Goal: Transaction & Acquisition: Purchase product/service

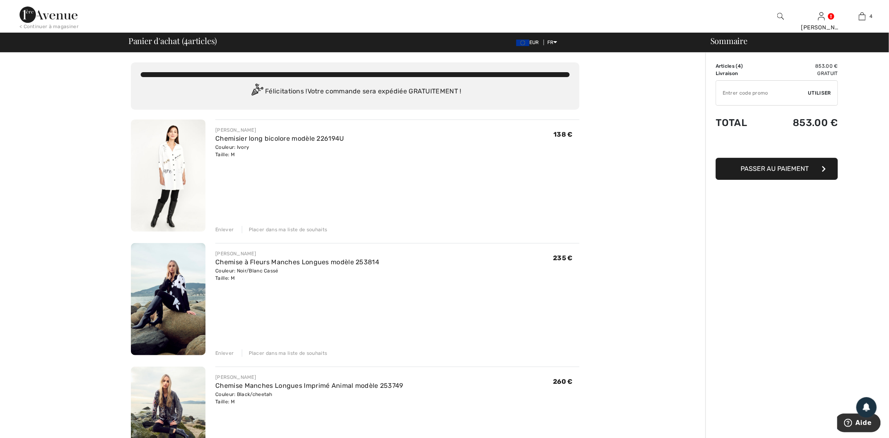
click at [182, 157] on img at bounding box center [168, 175] width 75 height 112
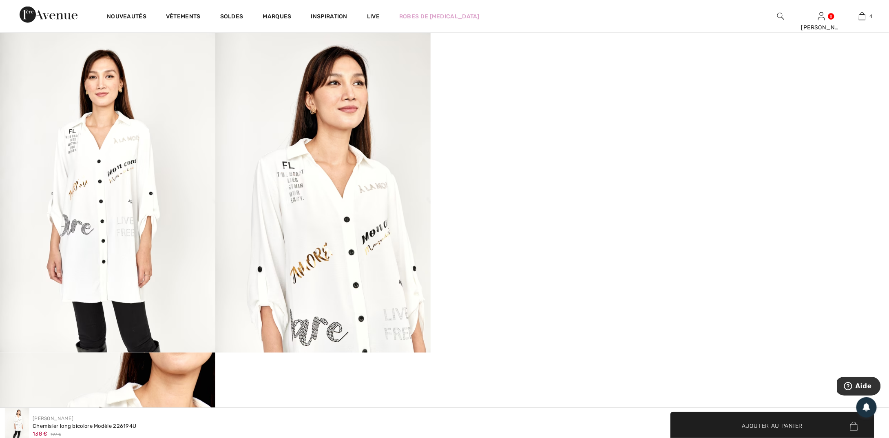
scroll to position [563, 0]
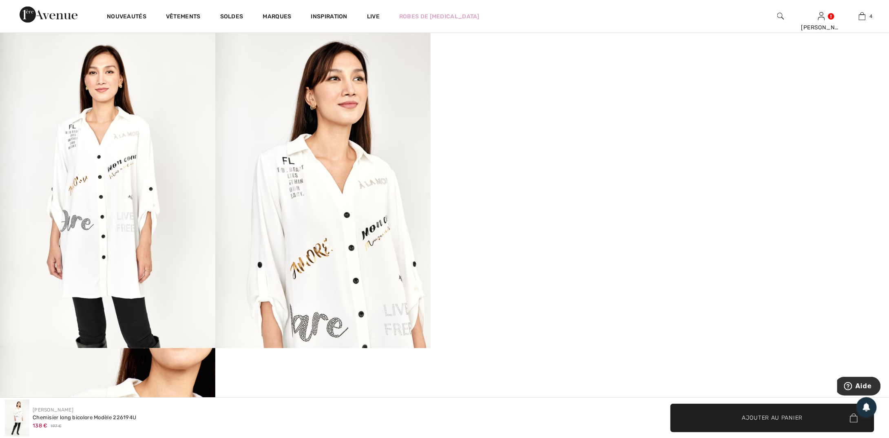
click at [329, 154] on img at bounding box center [322, 186] width 215 height 323
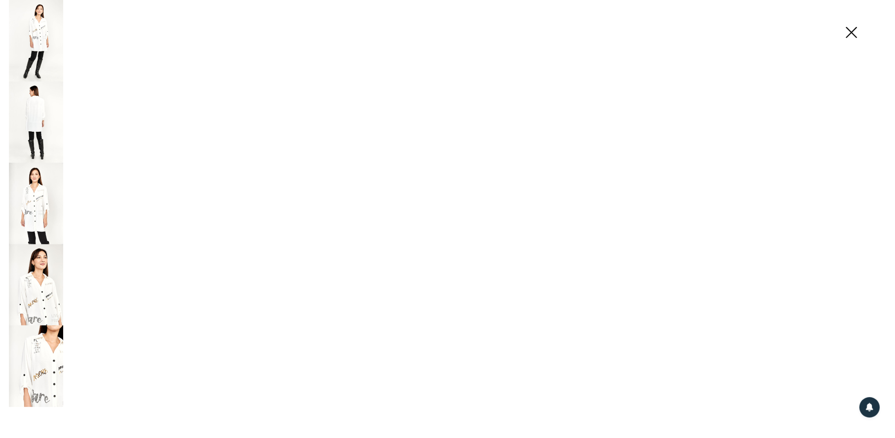
scroll to position [568, 0]
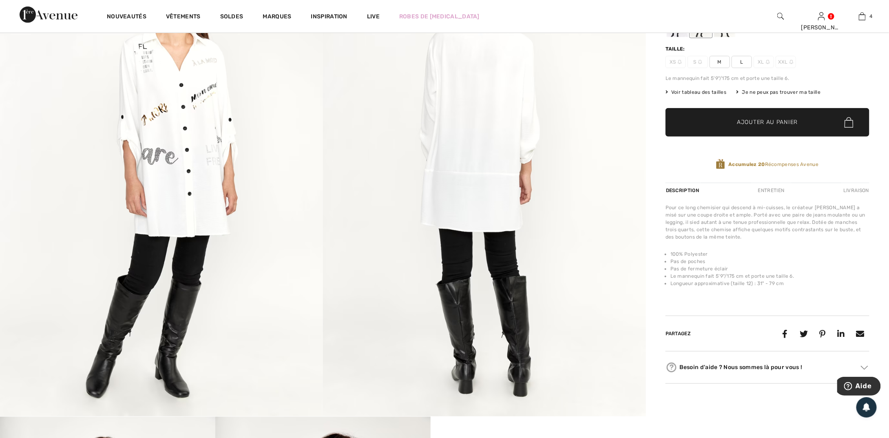
scroll to position [0, 0]
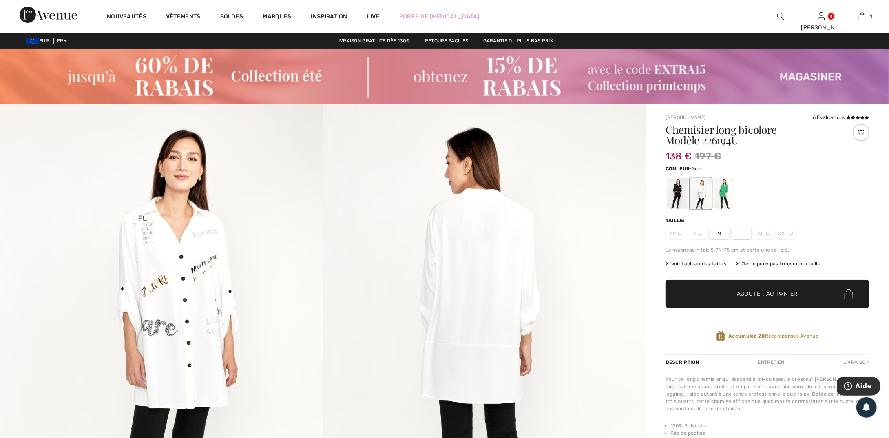
click at [677, 193] on div at bounding box center [676, 193] width 21 height 31
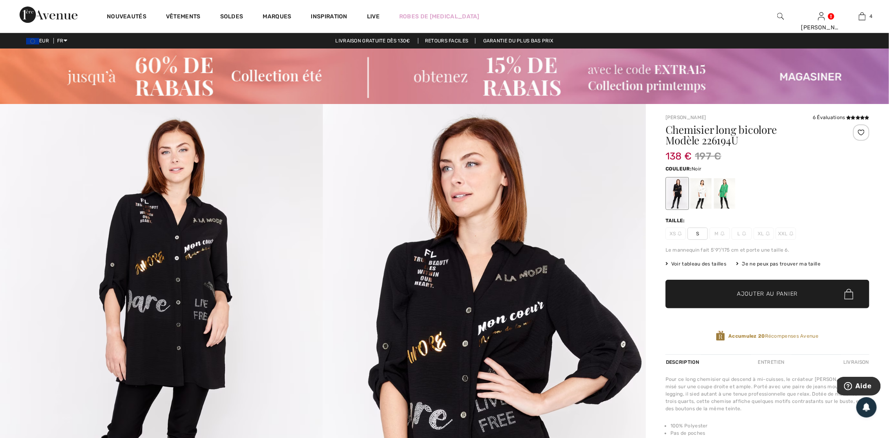
click at [487, 277] on img at bounding box center [484, 346] width 323 height 484
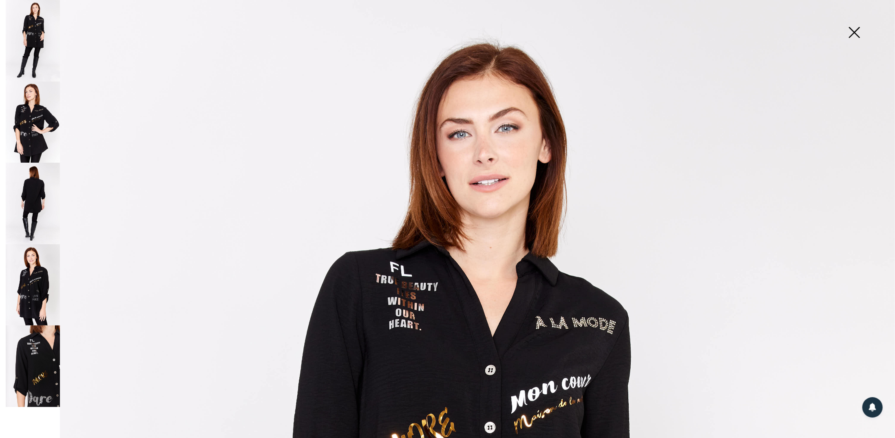
click at [859, 29] on img at bounding box center [854, 33] width 41 height 42
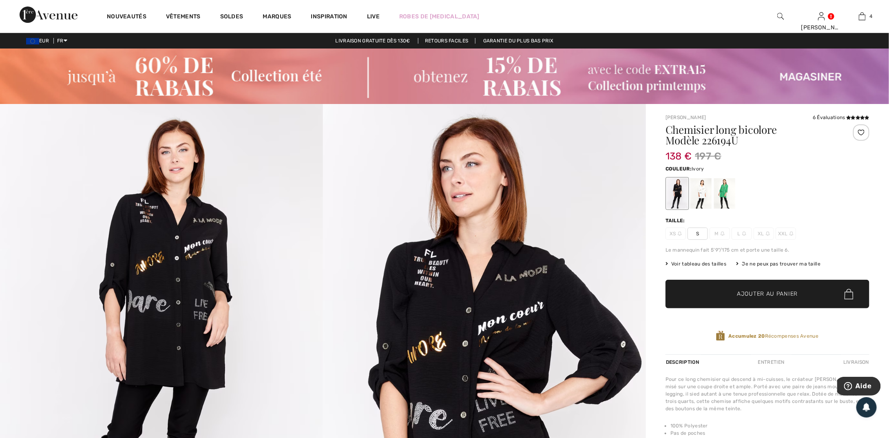
click at [708, 197] on div at bounding box center [700, 193] width 21 height 31
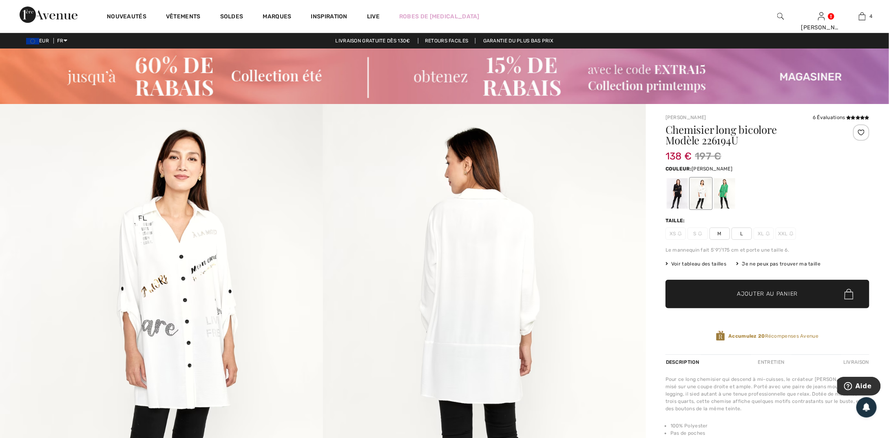
click at [726, 195] on div at bounding box center [724, 193] width 21 height 31
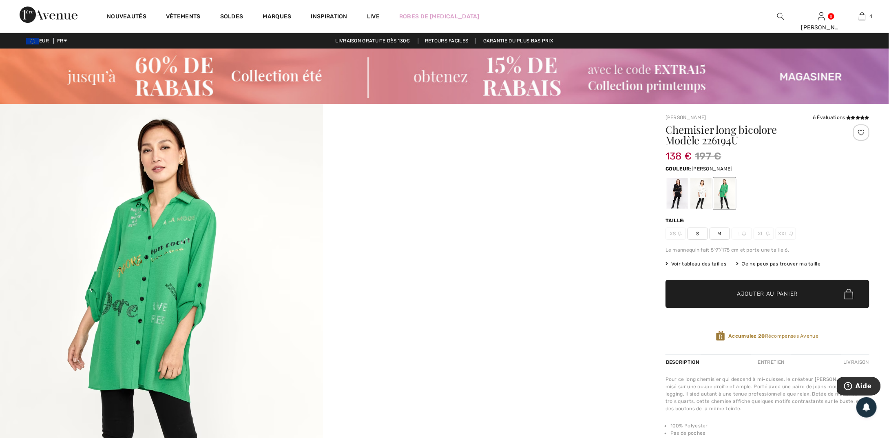
click at [148, 213] on img at bounding box center [161, 346] width 323 height 484
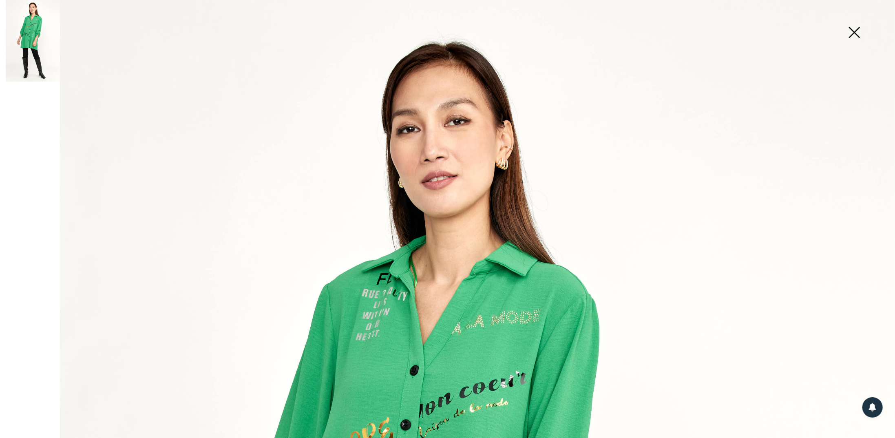
click at [853, 32] on img at bounding box center [854, 33] width 41 height 42
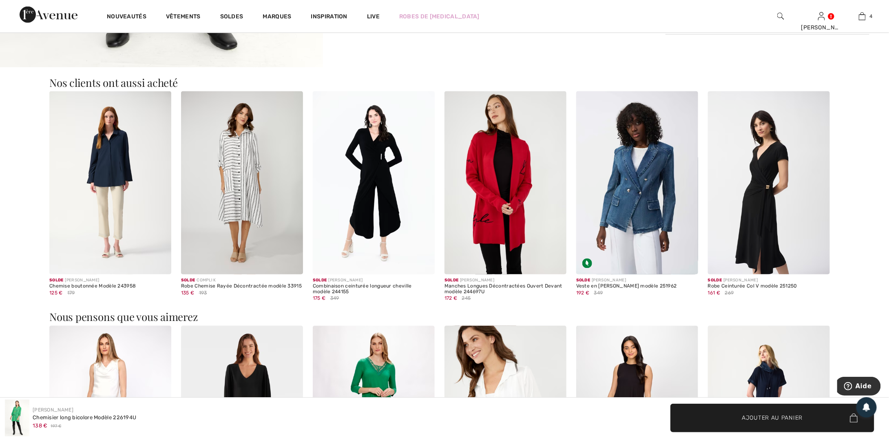
scroll to position [537, 0]
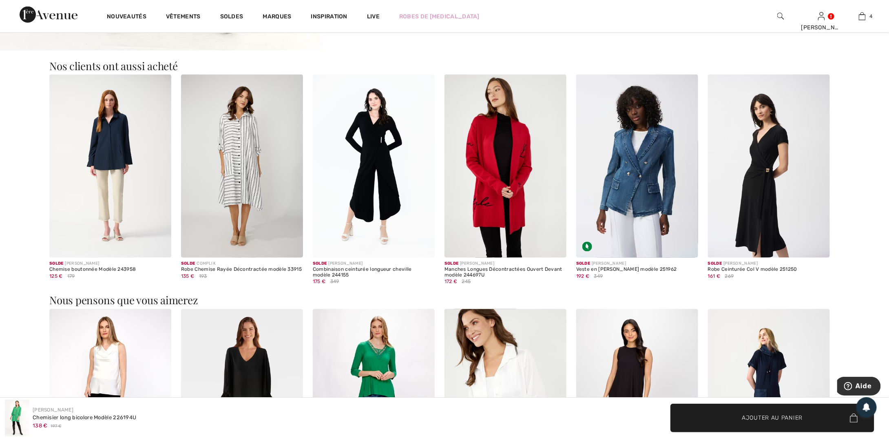
click at [241, 142] on img at bounding box center [242, 166] width 122 height 183
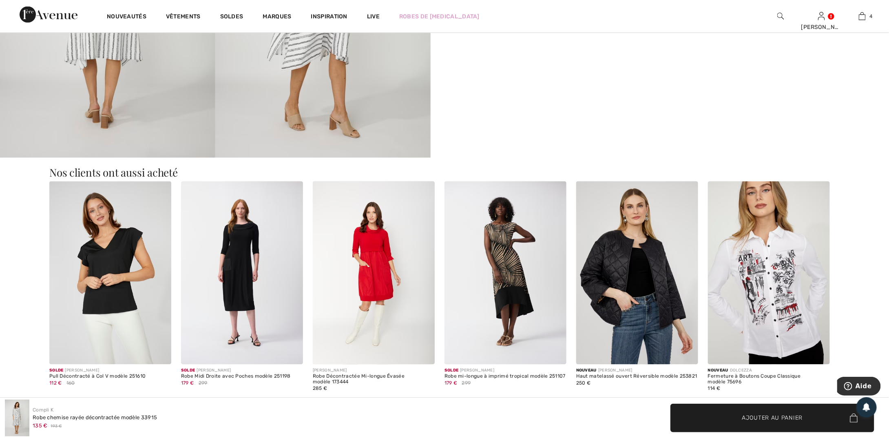
scroll to position [801, 0]
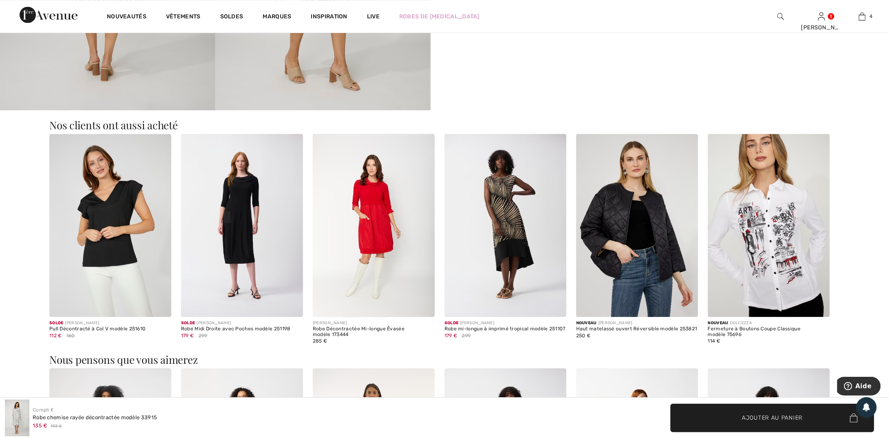
click at [774, 219] on img at bounding box center [769, 225] width 122 height 183
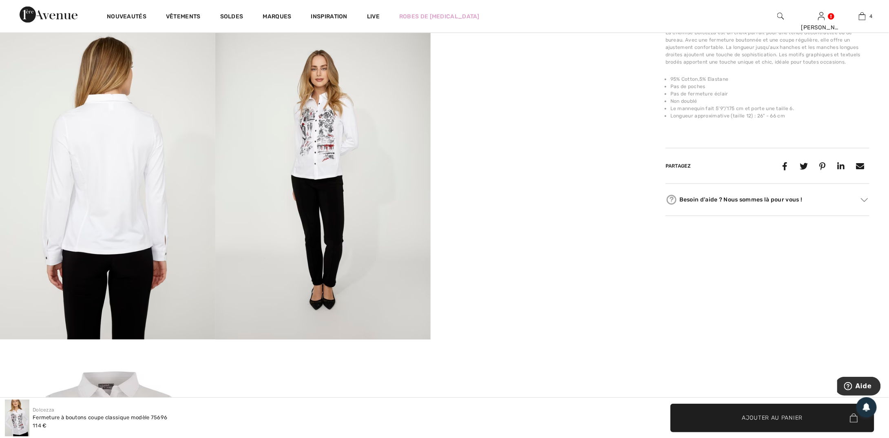
scroll to position [593, 0]
